Goal: Navigation & Orientation: Find specific page/section

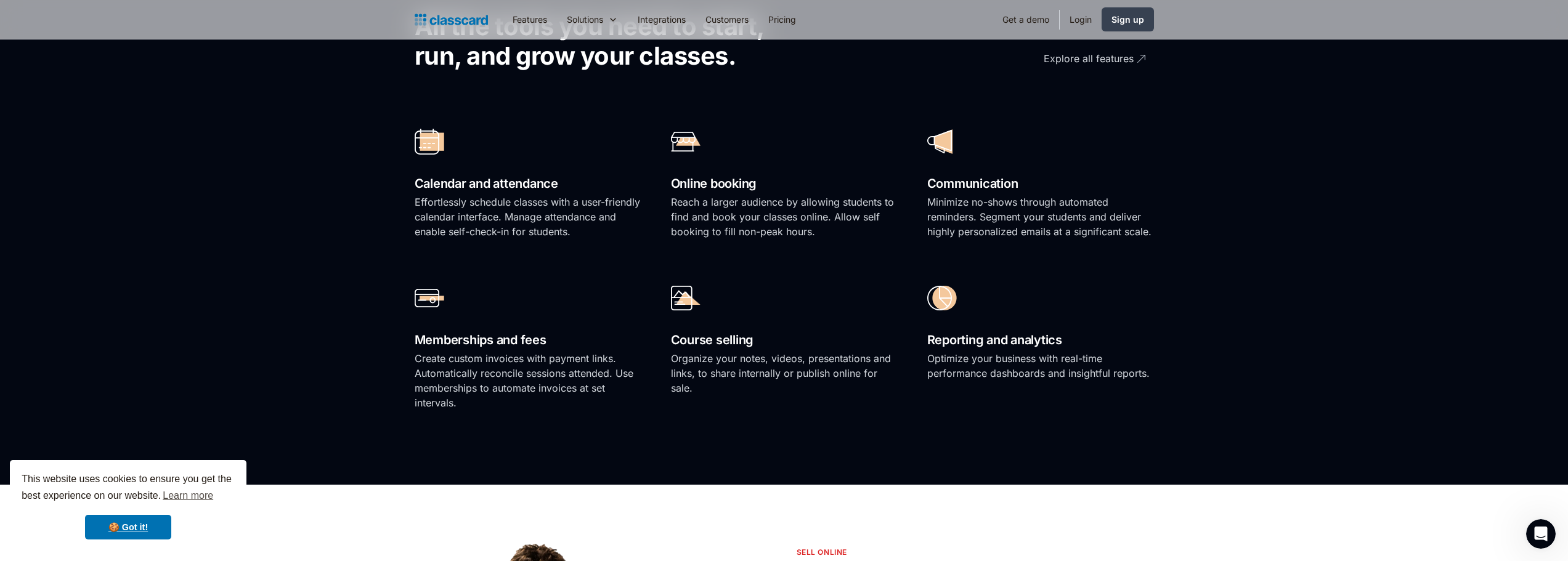
scroll to position [554, 0]
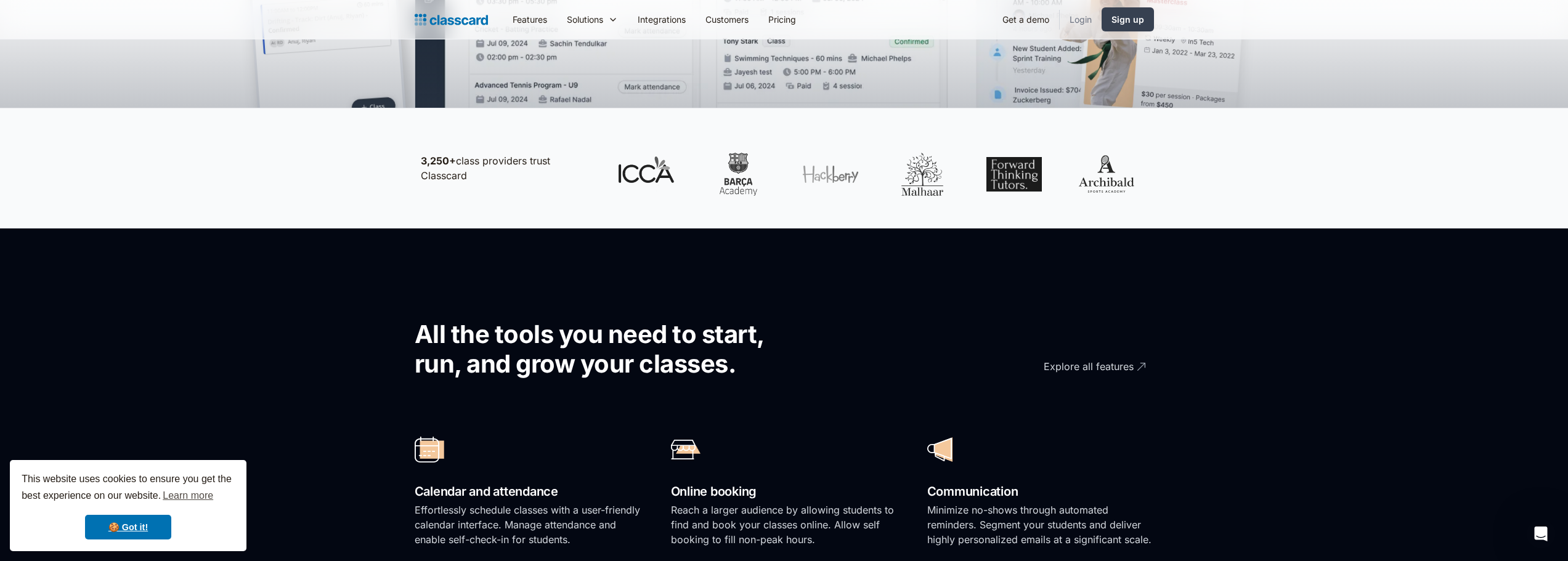
click at [1081, 25] on link "Login" at bounding box center [1080, 20] width 42 height 28
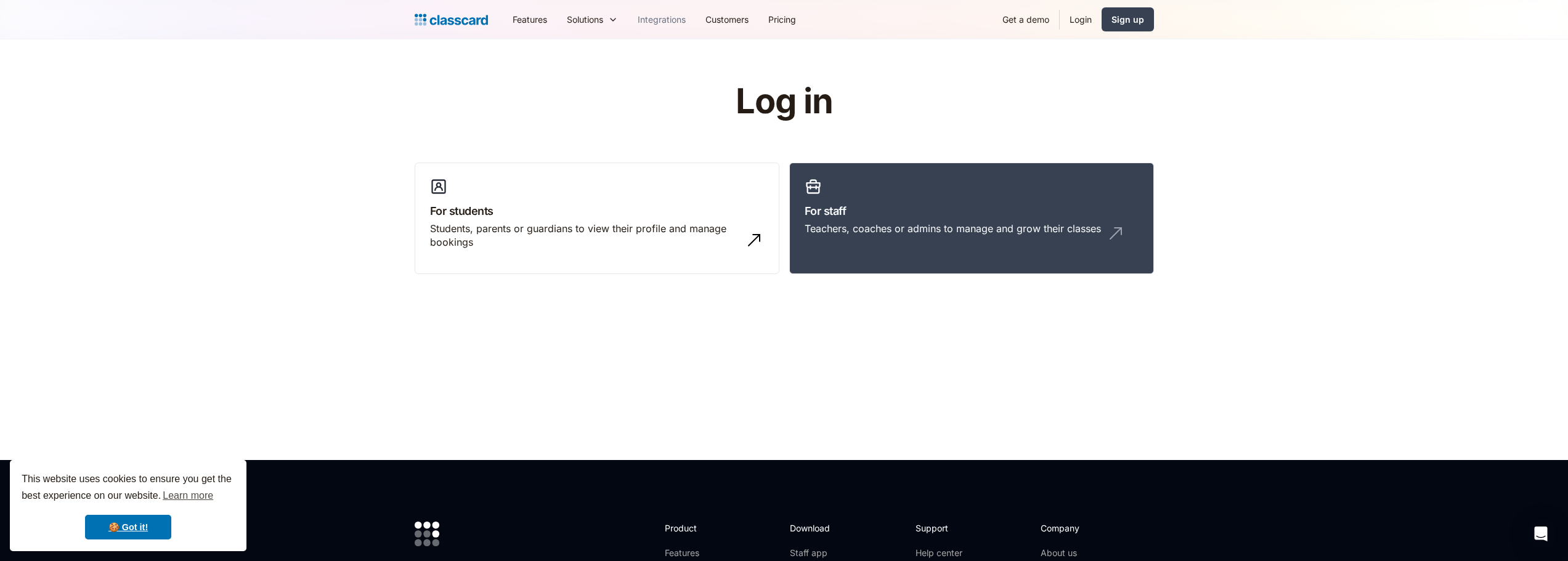
click at [675, 24] on link "Integrations" at bounding box center [662, 20] width 68 height 28
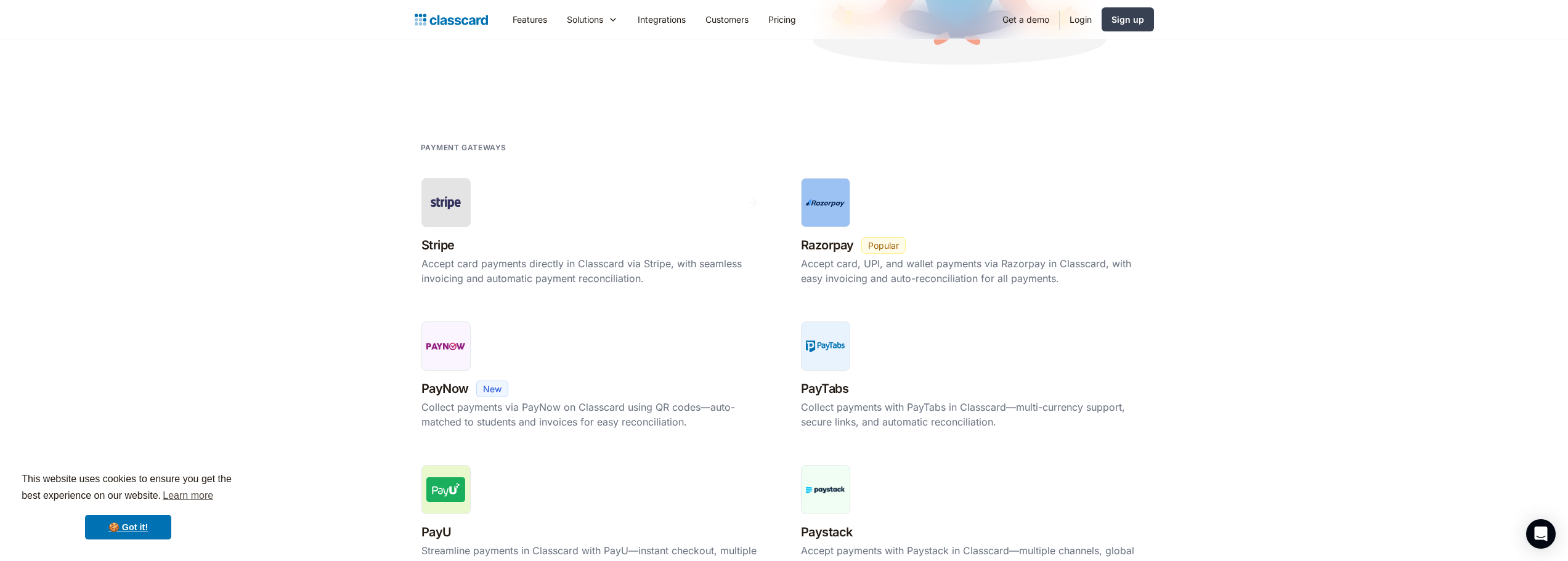
scroll to position [308, 0]
